Goal: Check status

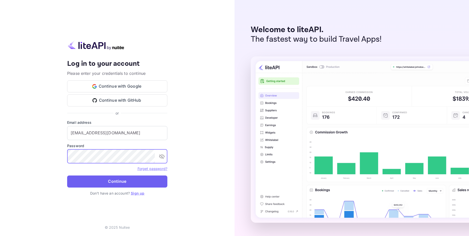
click at [104, 179] on button "Continue" at bounding box center [117, 181] width 100 height 12
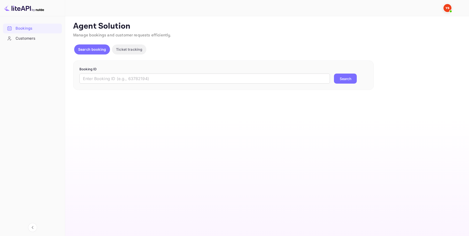
click at [120, 85] on div "Booking ID ​ Search" at bounding box center [223, 75] width 301 height 30
drag, startPoint x: 125, startPoint y: 81, endPoint x: 129, endPoint y: 80, distance: 4.6
click at [125, 81] on input "text" at bounding box center [204, 78] width 251 height 10
paste input "9217448"
type input "9217448"
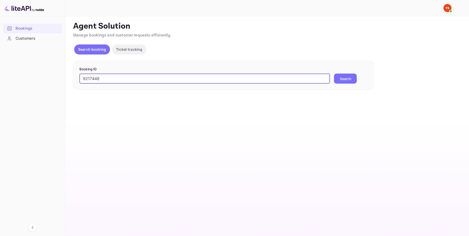
click at [341, 78] on button "Search" at bounding box center [345, 78] width 23 height 10
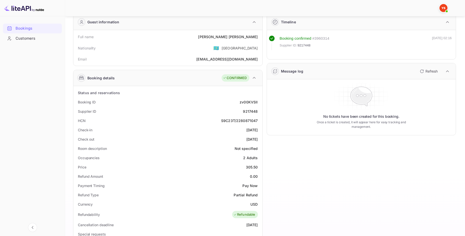
scroll to position [67, 0]
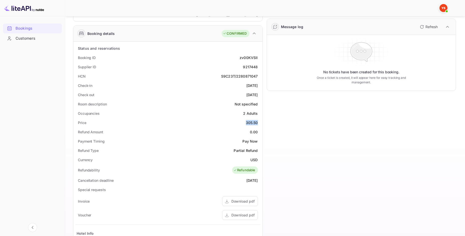
drag, startPoint x: 245, startPoint y: 122, endPoint x: 260, endPoint y: 121, distance: 14.6
click at [260, 121] on div "Price 305.50" at bounding box center [167, 122] width 185 height 9
copy div "305.50"
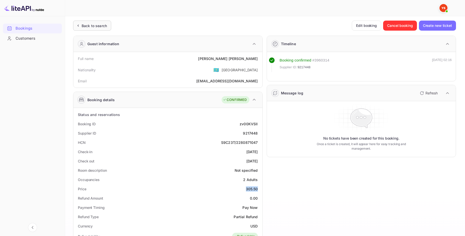
scroll to position [0, 0]
click at [90, 25] on div "Back to search" at bounding box center [94, 26] width 25 height 5
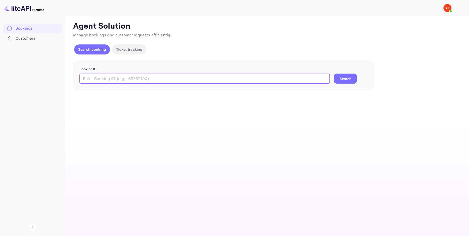
click at [152, 75] on input "text" at bounding box center [204, 78] width 251 height 10
paste input "9035702"
type input "9035702"
click at [339, 79] on button "Search" at bounding box center [345, 78] width 23 height 10
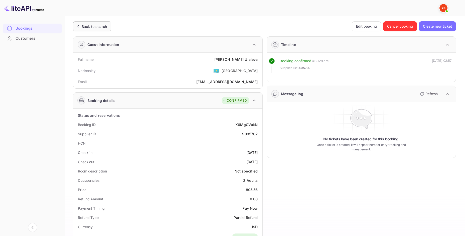
click at [93, 30] on div "Back to search" at bounding box center [92, 26] width 38 height 10
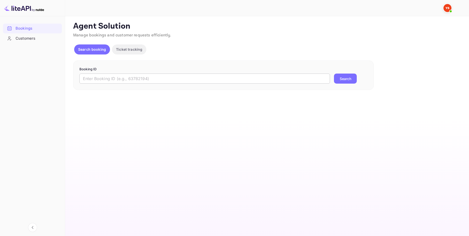
click at [162, 79] on input "text" at bounding box center [204, 78] width 251 height 10
paste input "9001079"
type input "9001079"
click at [348, 79] on button "Search" at bounding box center [345, 78] width 23 height 10
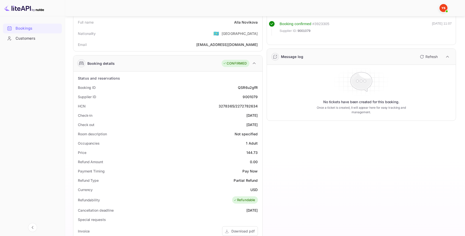
scroll to position [83, 0]
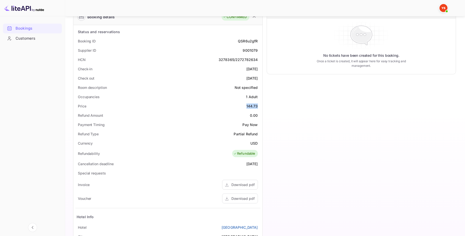
drag, startPoint x: 254, startPoint y: 104, endPoint x: 257, endPoint y: 104, distance: 3.5
click at [257, 104] on div "Price 144.73" at bounding box center [167, 105] width 185 height 9
copy div "144.73"
